Goal: Find specific page/section: Find specific page/section

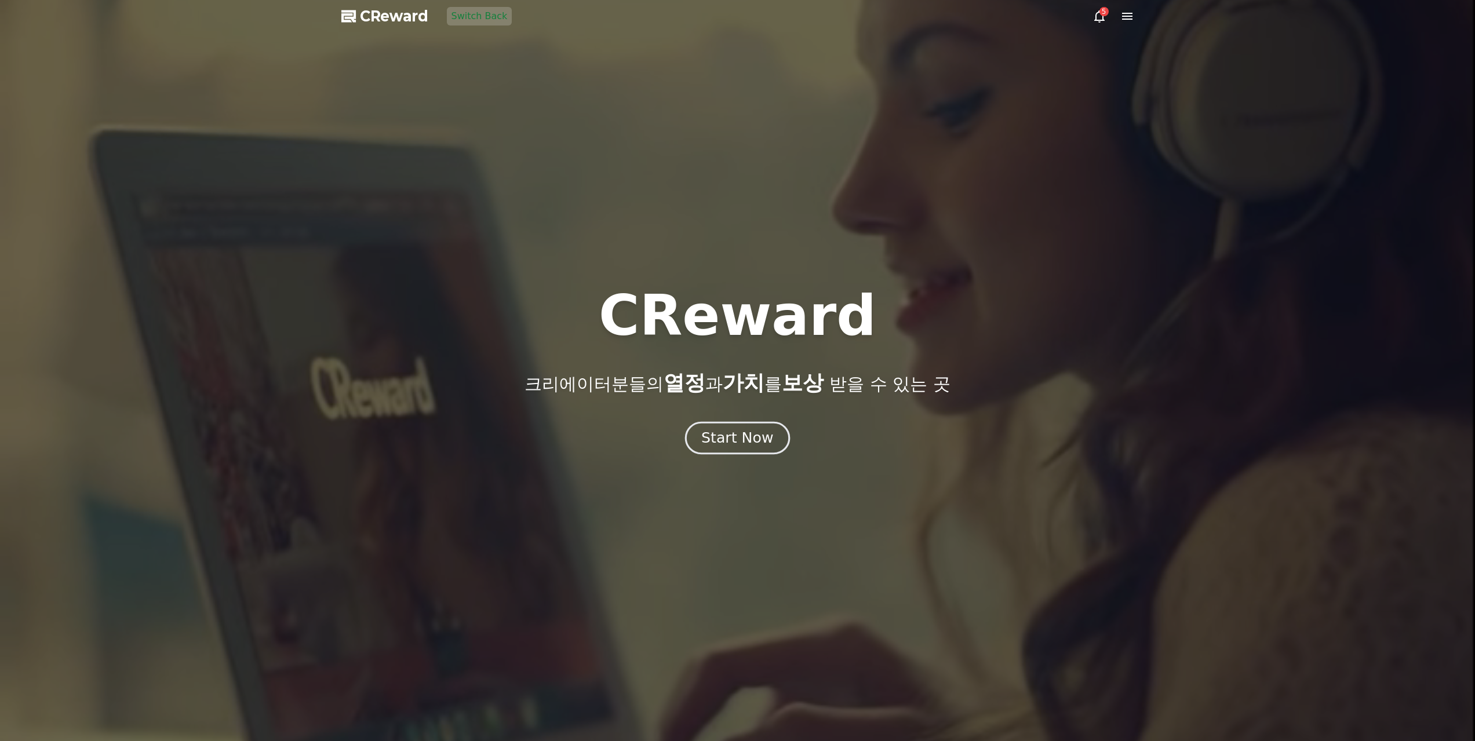
click at [728, 426] on button "Start Now" at bounding box center [737, 437] width 105 height 33
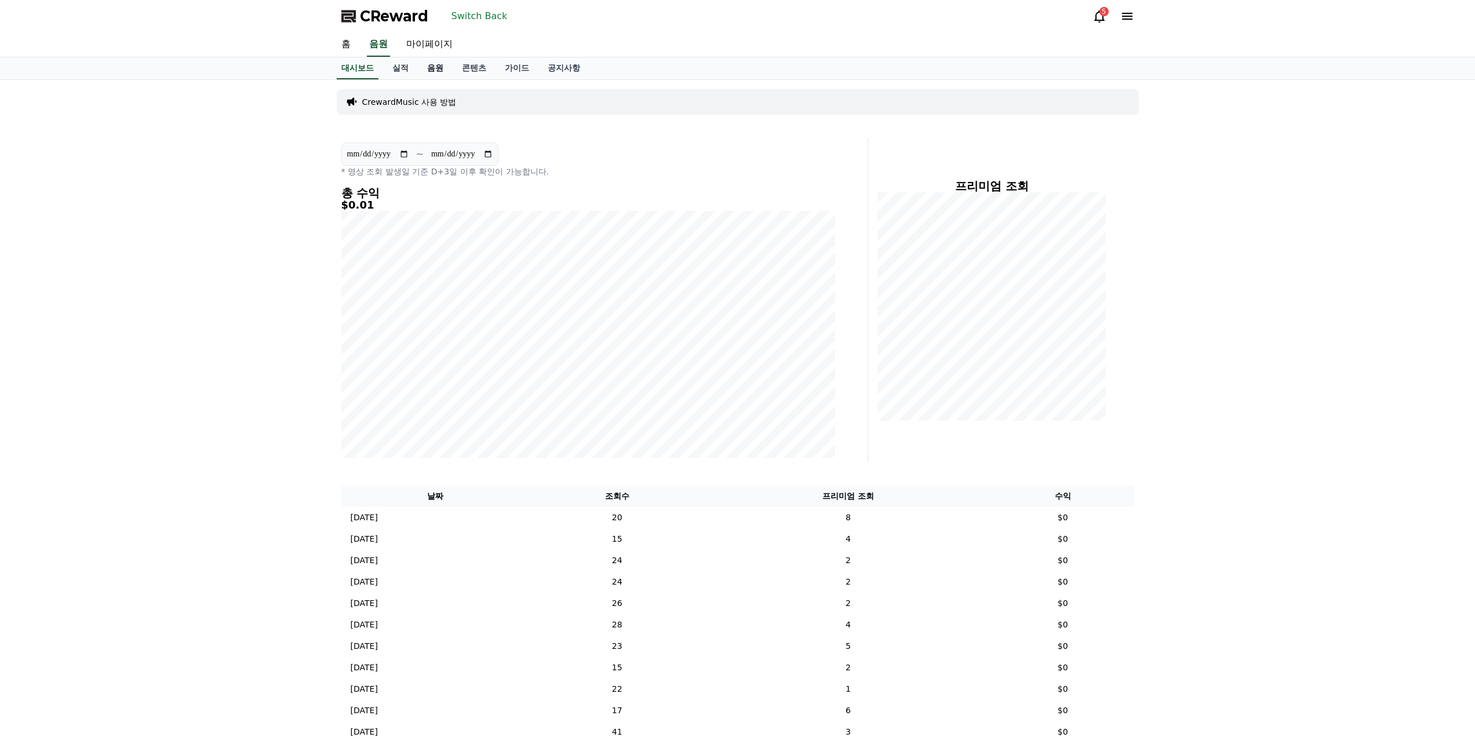
click at [430, 74] on link "음원" at bounding box center [435, 68] width 35 height 22
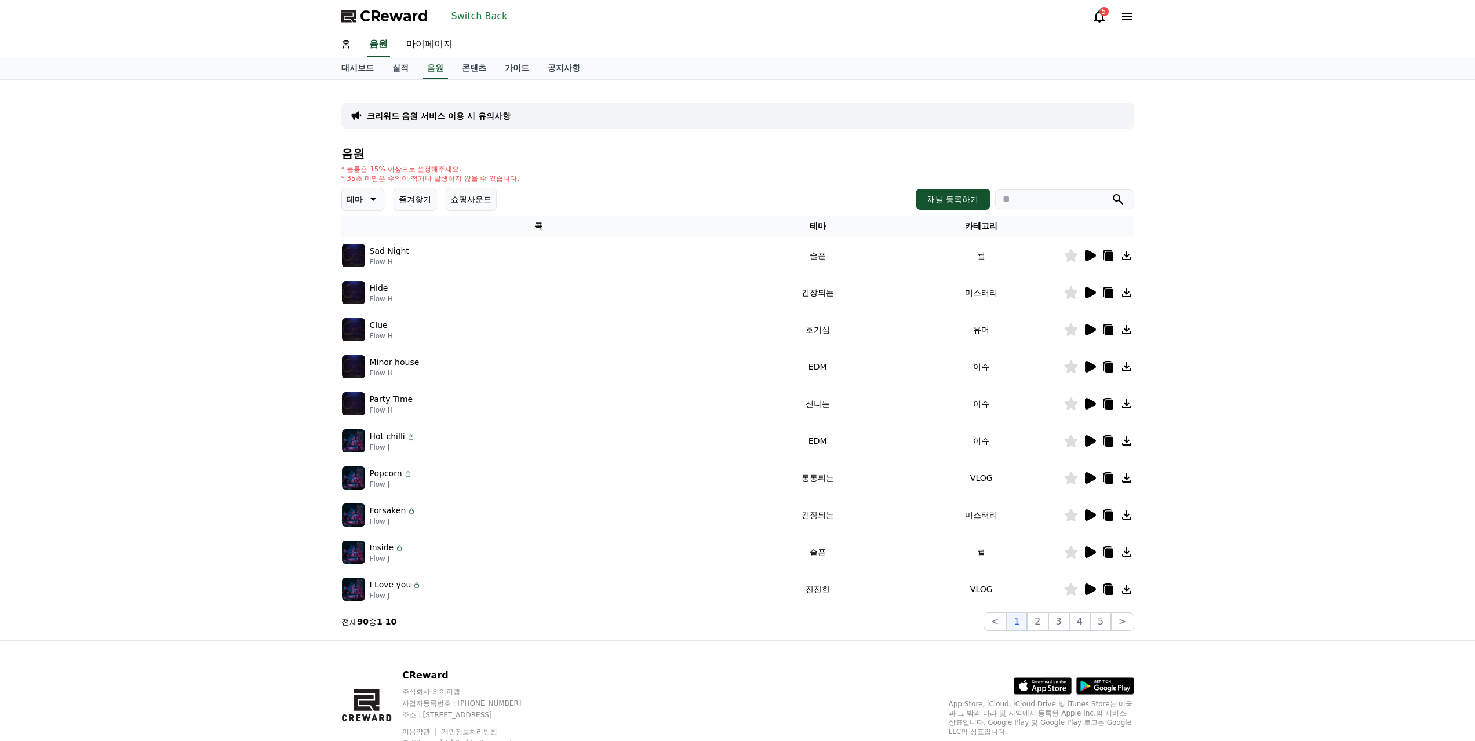
click at [1129, 594] on icon at bounding box center [1126, 589] width 9 height 9
click at [464, 24] on button "Switch Back" at bounding box center [480, 16] width 66 height 19
click at [464, 18] on button "Switch Back" at bounding box center [480, 16] width 66 height 19
